Goal: Task Accomplishment & Management: Manage account settings

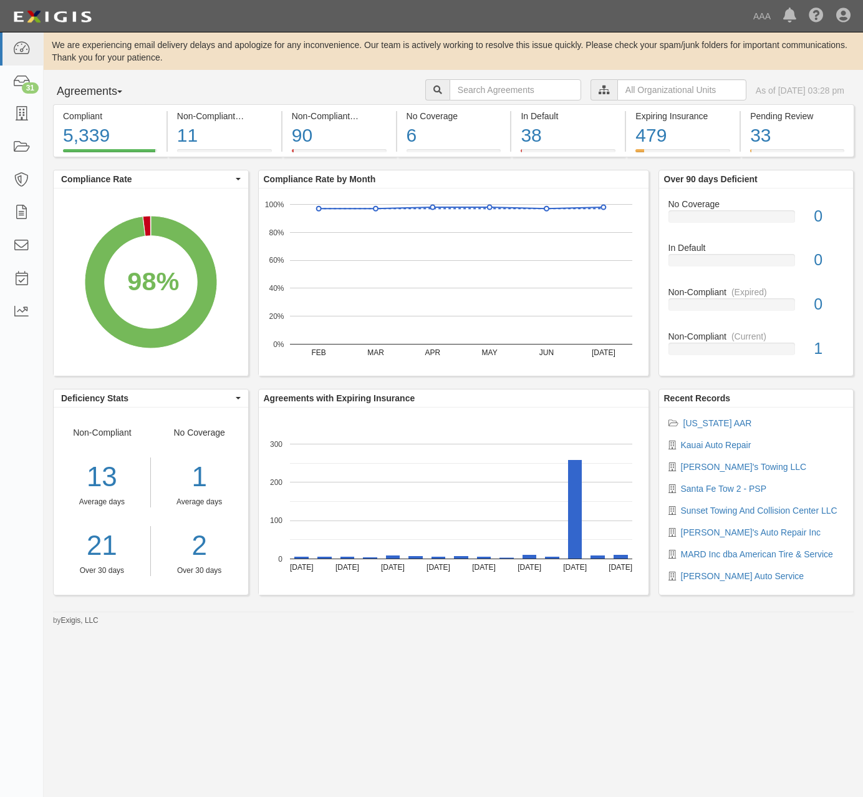
drag, startPoint x: 379, startPoint y: 21, endPoint x: 379, endPoint y: 31, distance: 10.0
click at [379, 22] on div "Dashboard 31 Inbox Parties Agreements Coverages Documents Messages Tasks Report…" at bounding box center [431, 16] width 845 height 32
click at [10, 115] on link at bounding box center [21, 114] width 43 height 33
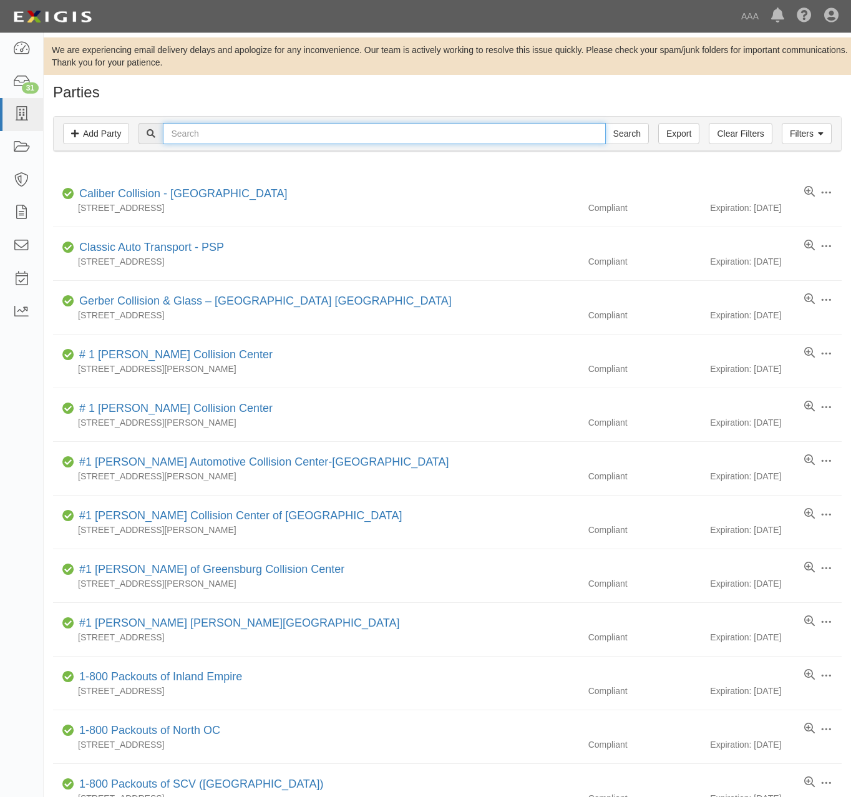
click at [331, 131] on input "text" at bounding box center [384, 133] width 442 height 21
type input "kauai"
click at [605, 123] on input "Search" at bounding box center [627, 133] width 44 height 21
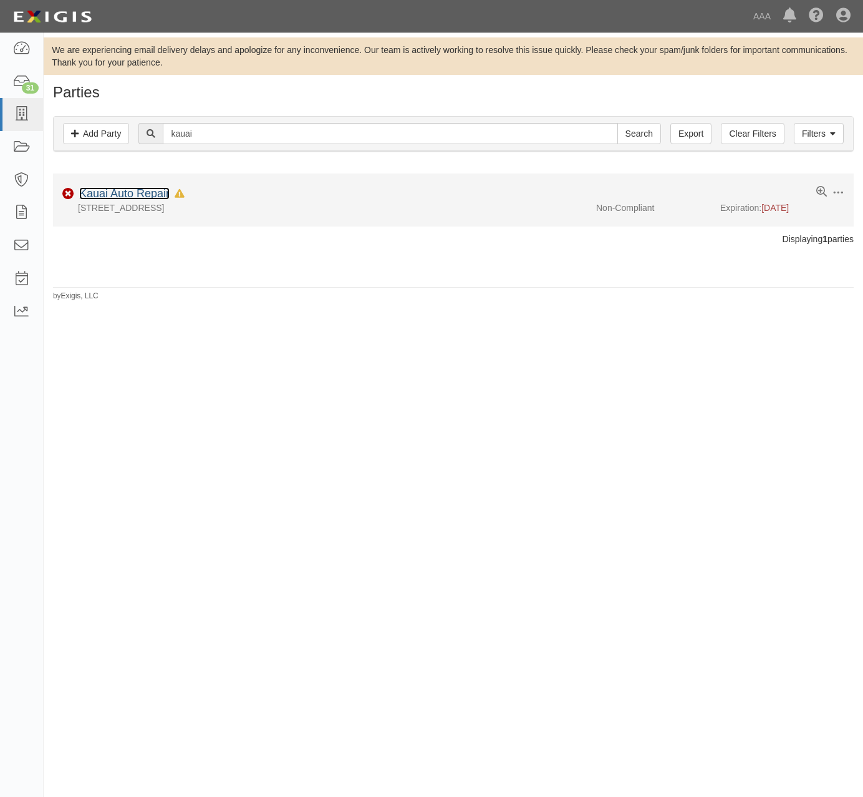
click at [142, 188] on link "Kauai Auto Repair" at bounding box center [124, 193] width 90 height 12
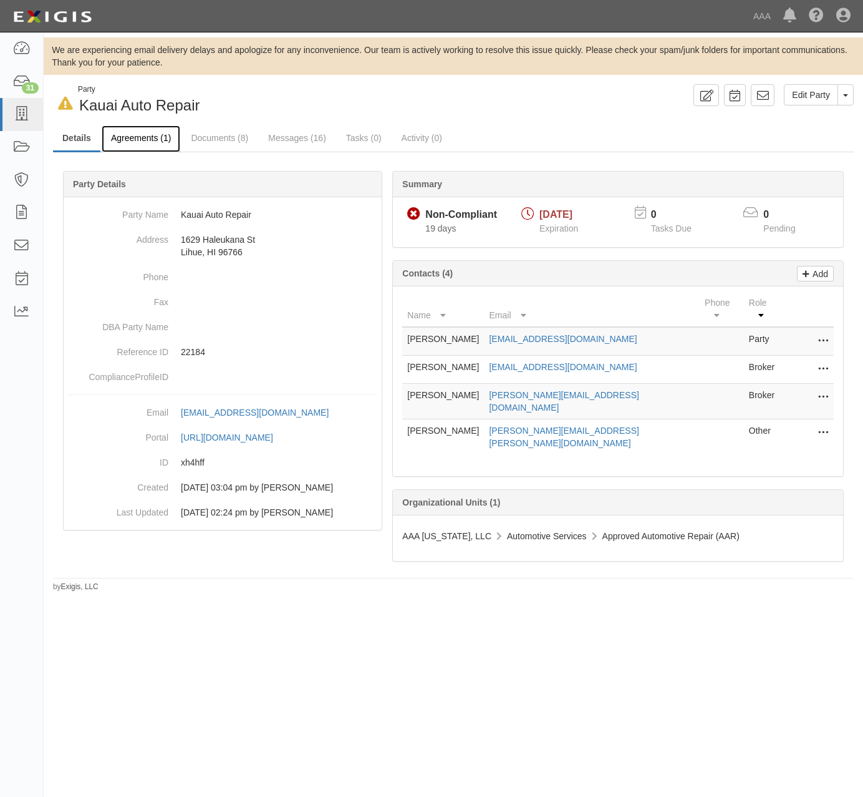
click at [136, 143] on link "Agreements (1)" at bounding box center [141, 138] width 79 height 27
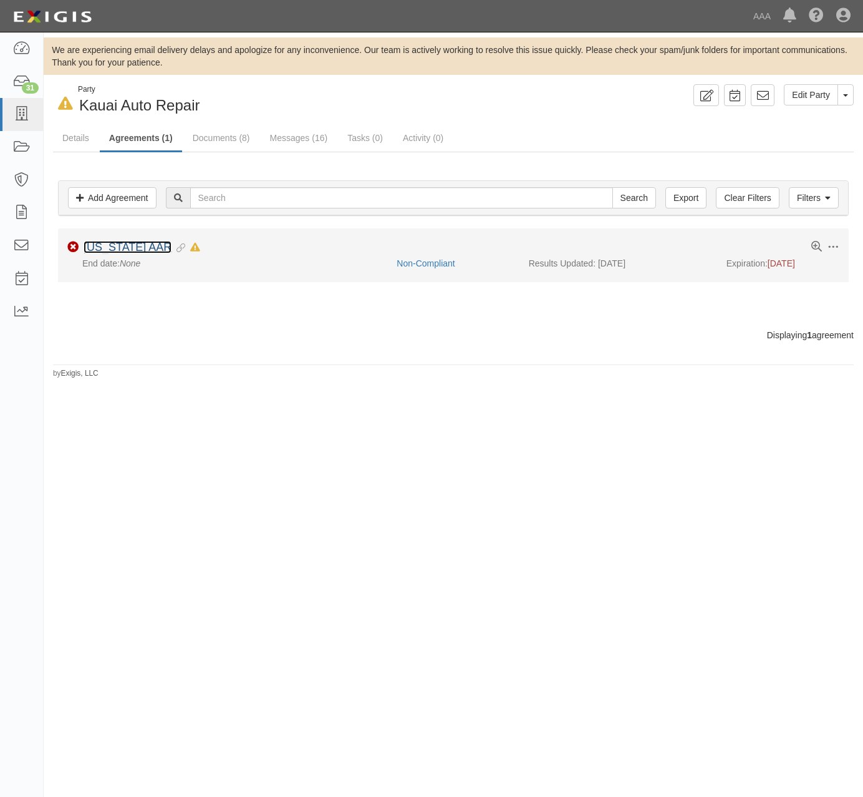
click at [132, 250] on link "[US_STATE] AAR" at bounding box center [128, 247] width 88 height 12
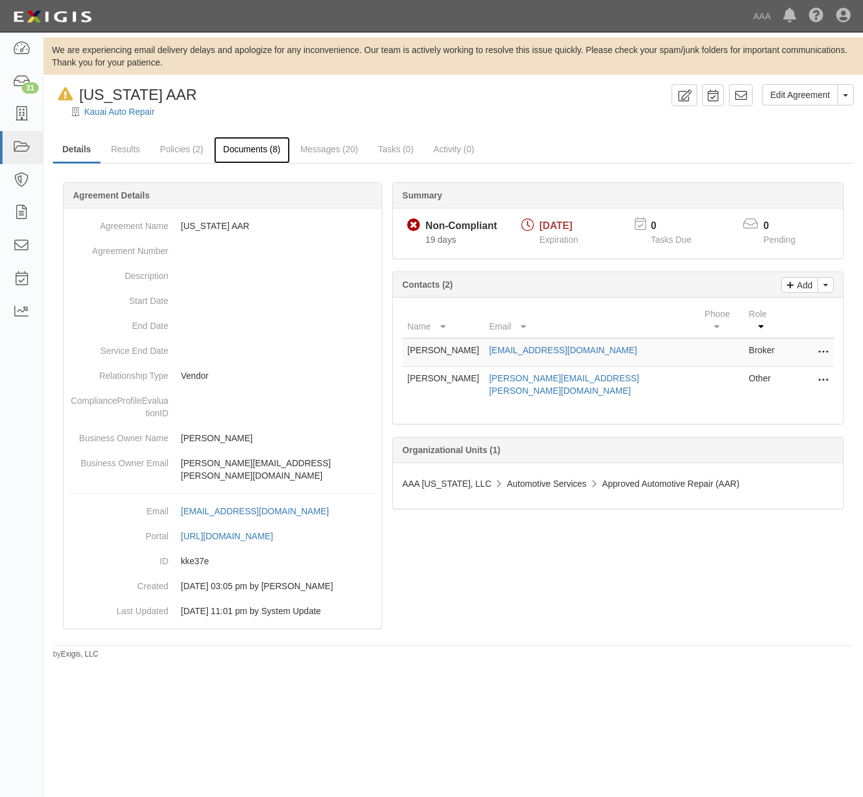
click at [255, 152] on link "Documents (8)" at bounding box center [252, 150] width 76 height 27
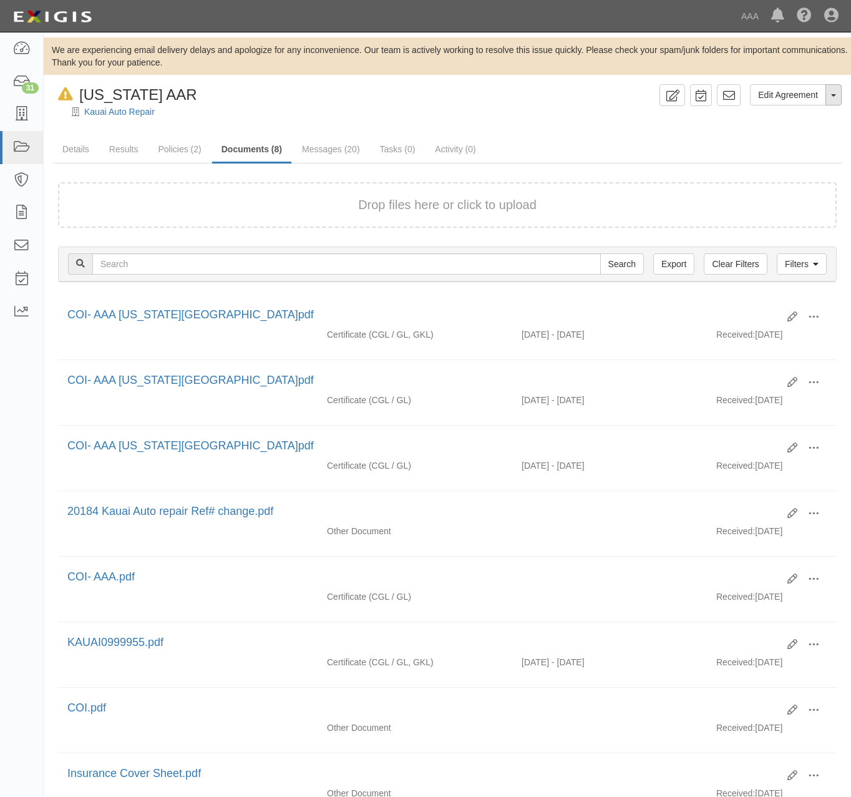
click at [832, 100] on button "Toggle Agreement Dropdown" at bounding box center [833, 94] width 16 height 21
click at [611, 146] on ul "Details Results Policies (2) Documents (8) Messages (20) Tasks (0) Activity (0)" at bounding box center [447, 150] width 789 height 27
click at [811, 266] on link "Filters" at bounding box center [802, 263] width 50 height 21
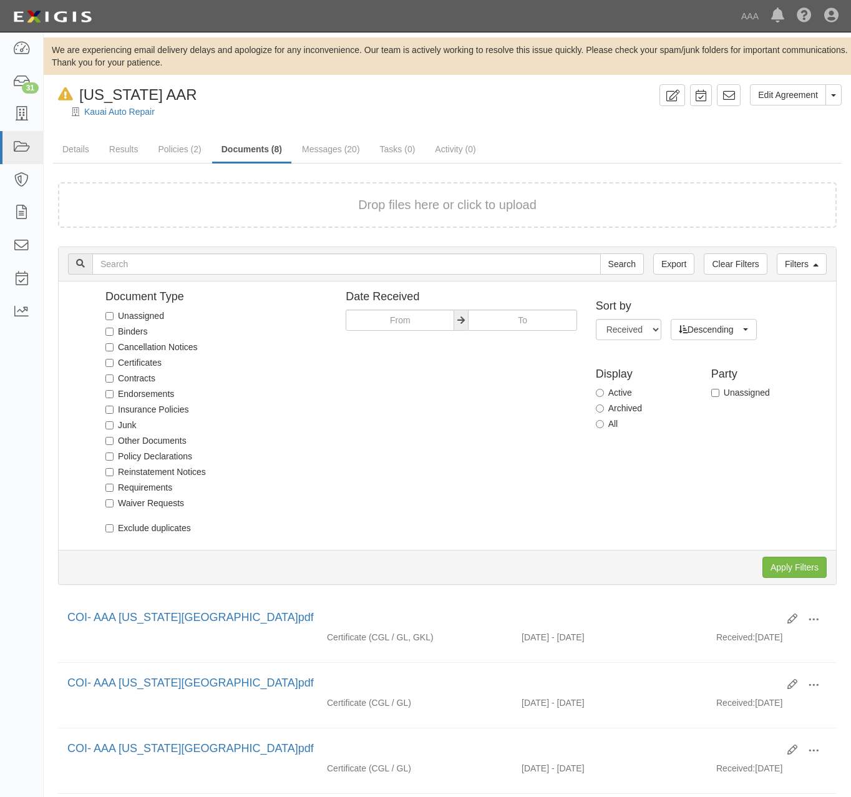
click at [614, 422] on label "All" at bounding box center [607, 423] width 22 height 12
click at [604, 422] on input "All" at bounding box center [600, 424] width 8 height 8
radio input "true"
click at [799, 572] on input "Apply Filters" at bounding box center [794, 566] width 64 height 21
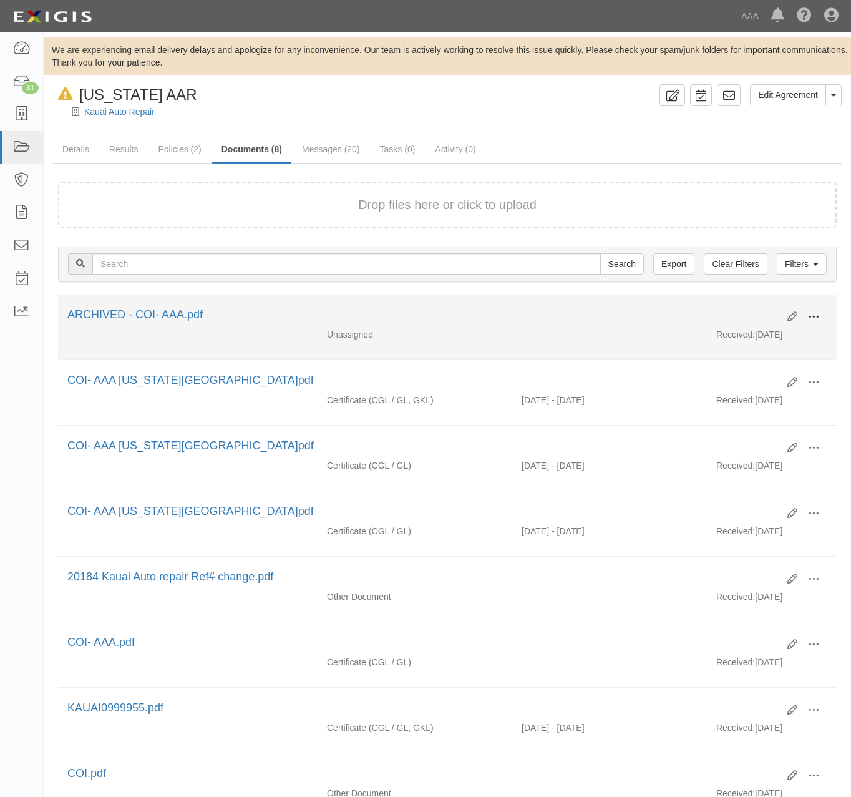
click at [818, 315] on span at bounding box center [813, 316] width 11 height 11
click at [747, 374] on link "Unarchive" at bounding box center [753, 375] width 99 height 22
